Goal: Navigation & Orientation: Find specific page/section

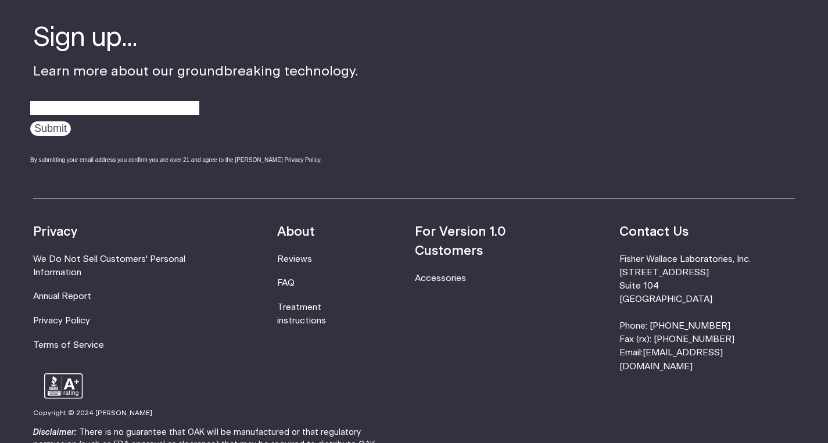
scroll to position [3788, 0]
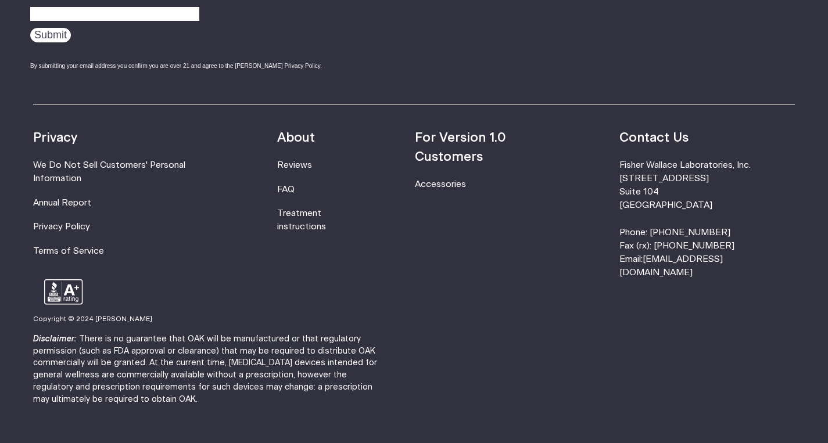
scroll to position [1644, 0]
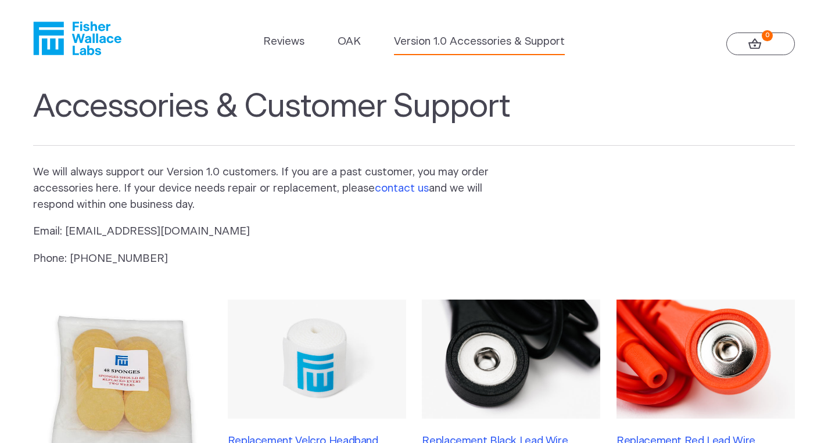
click at [407, 185] on link "contact us" at bounding box center [402, 188] width 54 height 11
click at [354, 44] on link "OAK" at bounding box center [349, 42] width 23 height 16
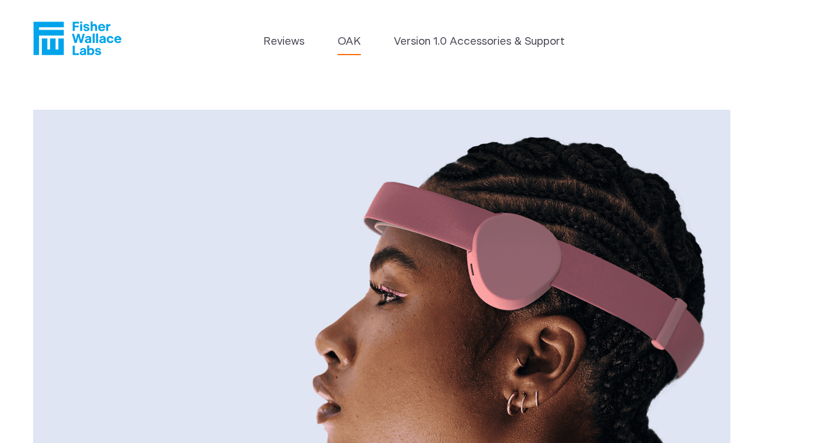
click at [92, 28] on icon "Fisher Wallace" at bounding box center [82, 38] width 80 height 34
